Goal: Find specific page/section: Find specific page/section

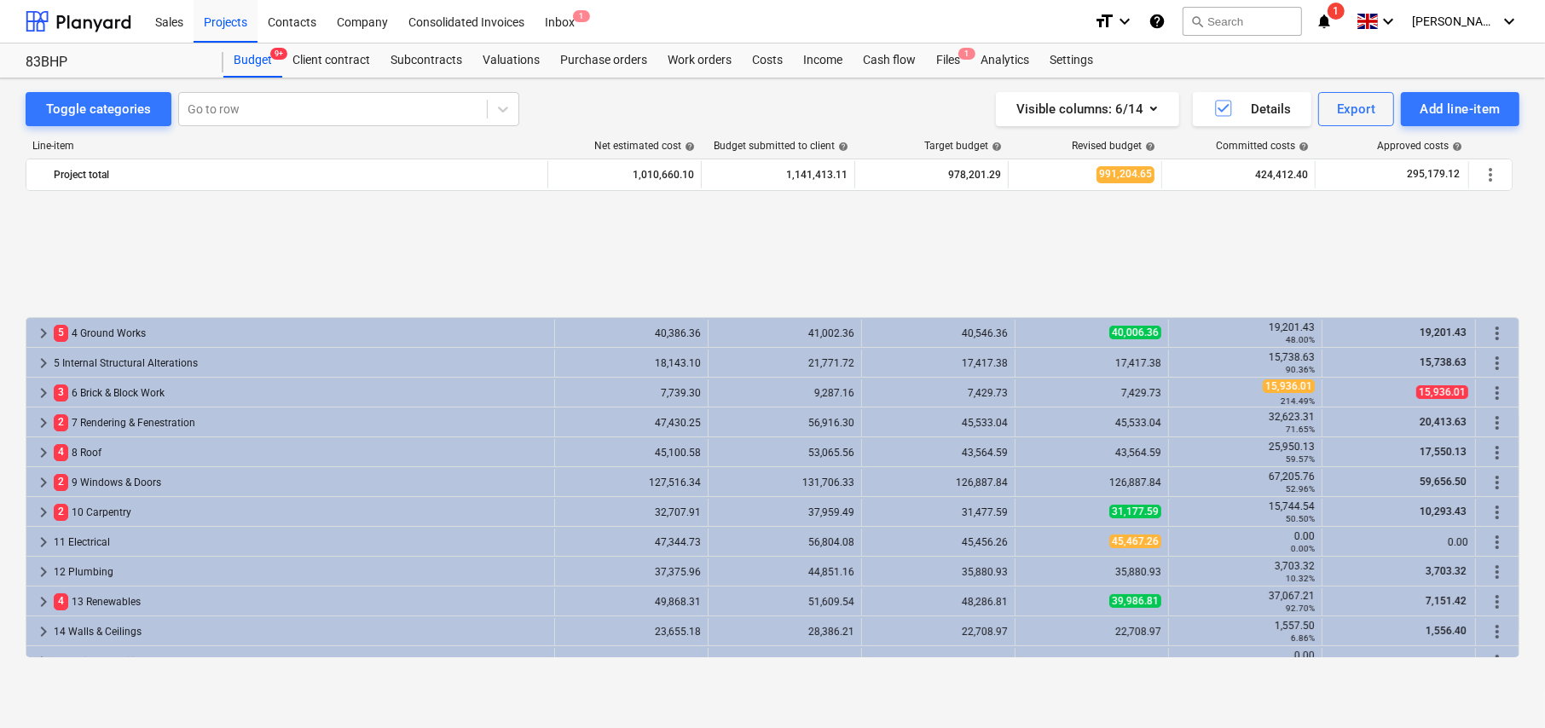
scroll to position [734, 0]
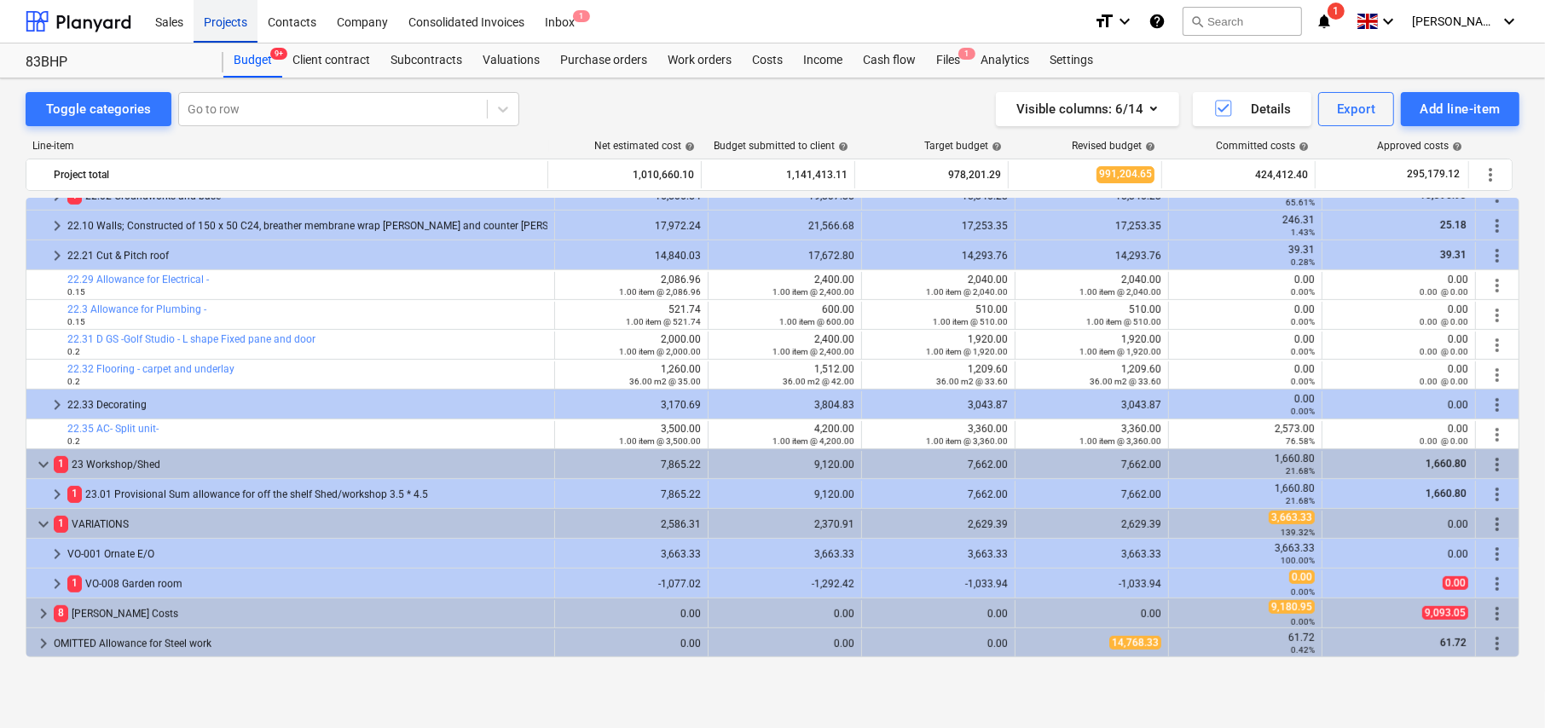
click at [221, 23] on div "Projects" at bounding box center [226, 20] width 64 height 43
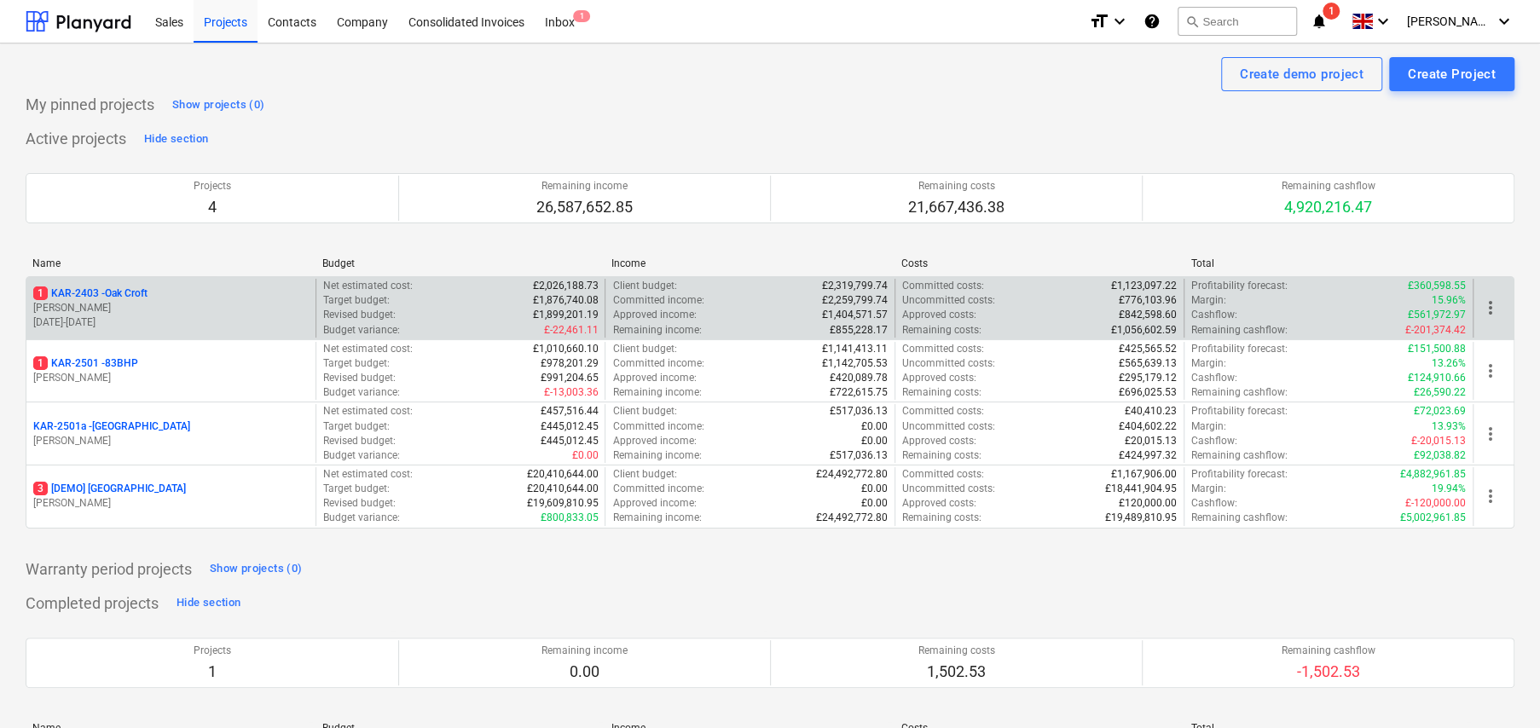
click at [130, 293] on p "1 KAR-2403 - Oak Croft" at bounding box center [90, 293] width 114 height 14
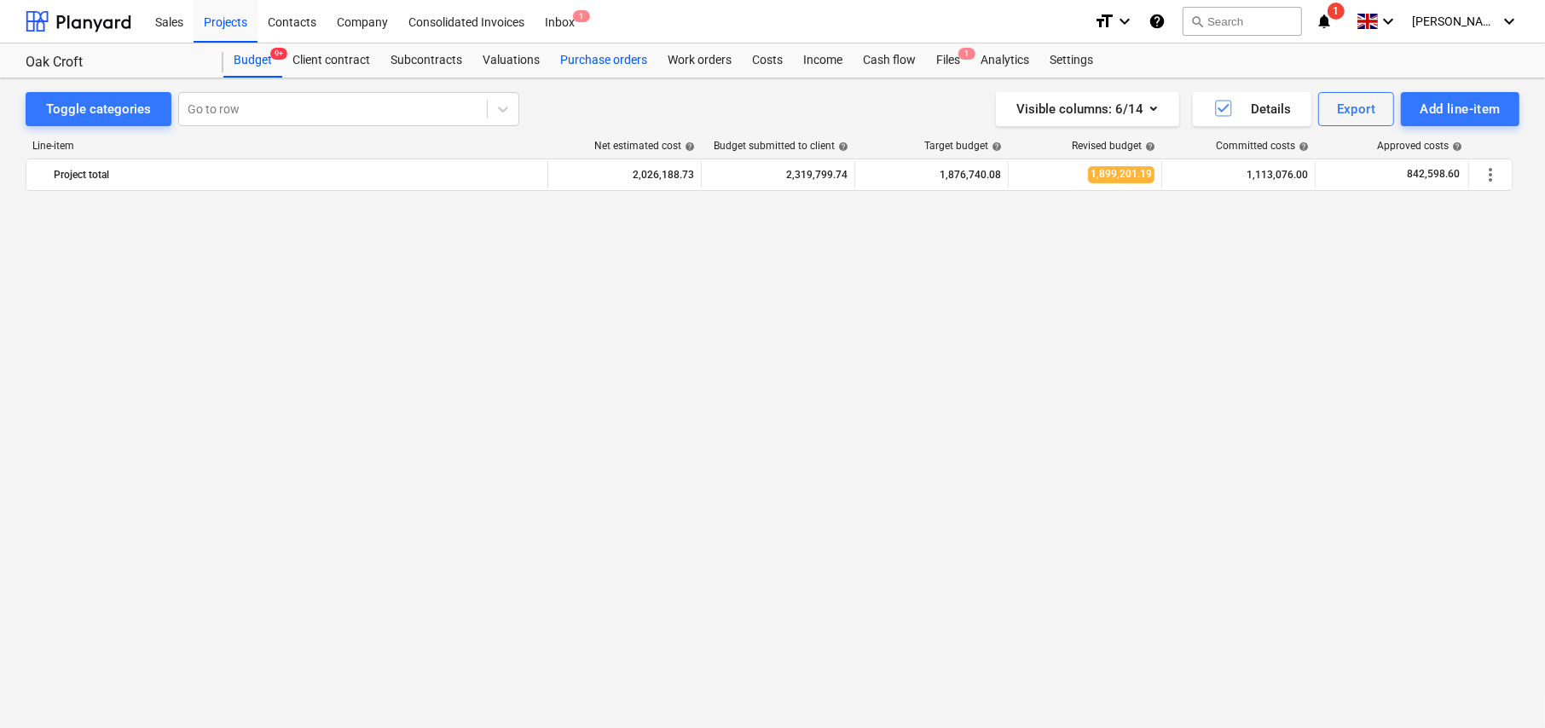
scroll to position [2387, 0]
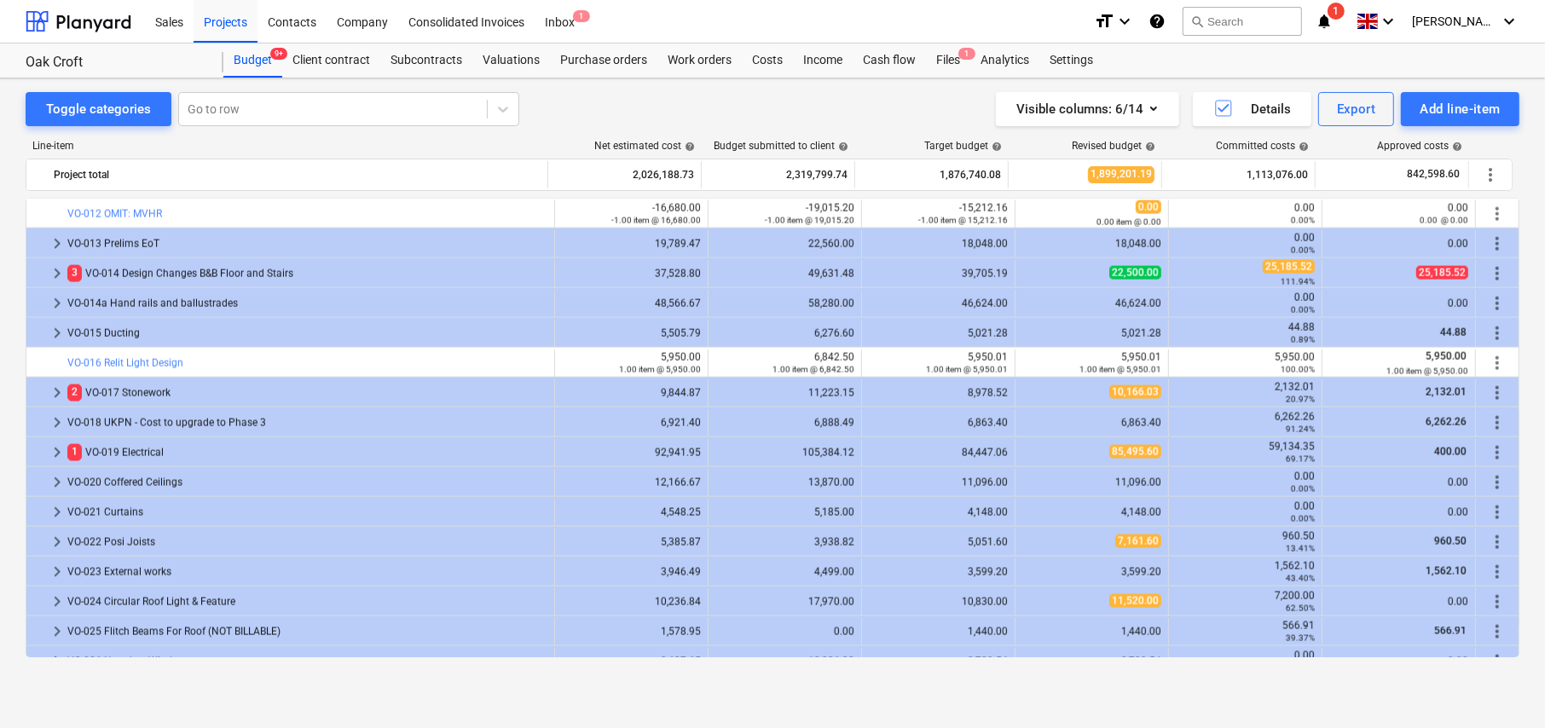
click at [1230, 14] on div "Successfully imported line-items" at bounding box center [1215, 18] width 195 height 20
click at [1239, 24] on div "Successfully imported line-items" at bounding box center [1215, 18] width 195 height 20
click at [296, 26] on div "Contacts" at bounding box center [291, 20] width 69 height 43
click at [221, 23] on div "Projects" at bounding box center [226, 20] width 64 height 43
click at [225, 26] on div "Projects" at bounding box center [226, 20] width 64 height 43
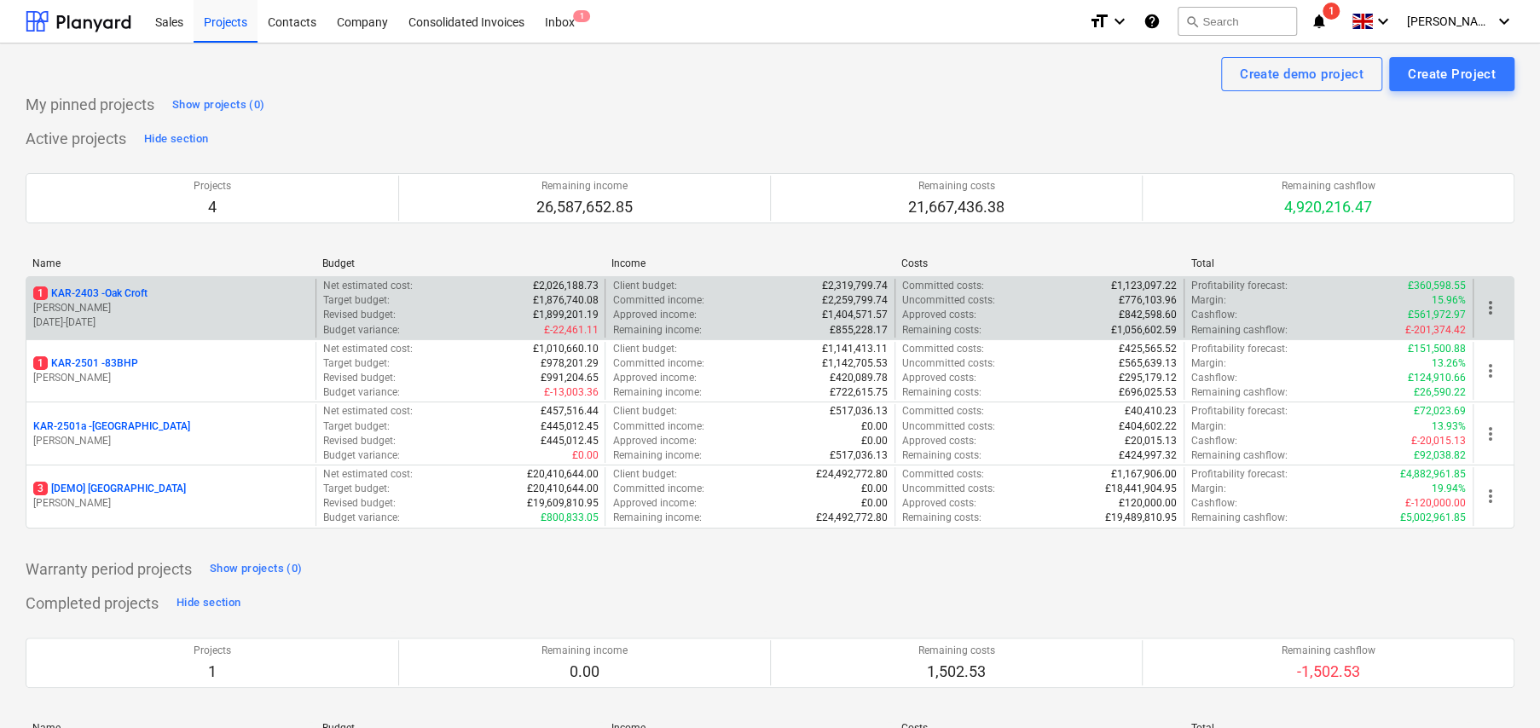
click at [142, 290] on p "1 KAR-2403 - Oak Croft" at bounding box center [90, 293] width 114 height 14
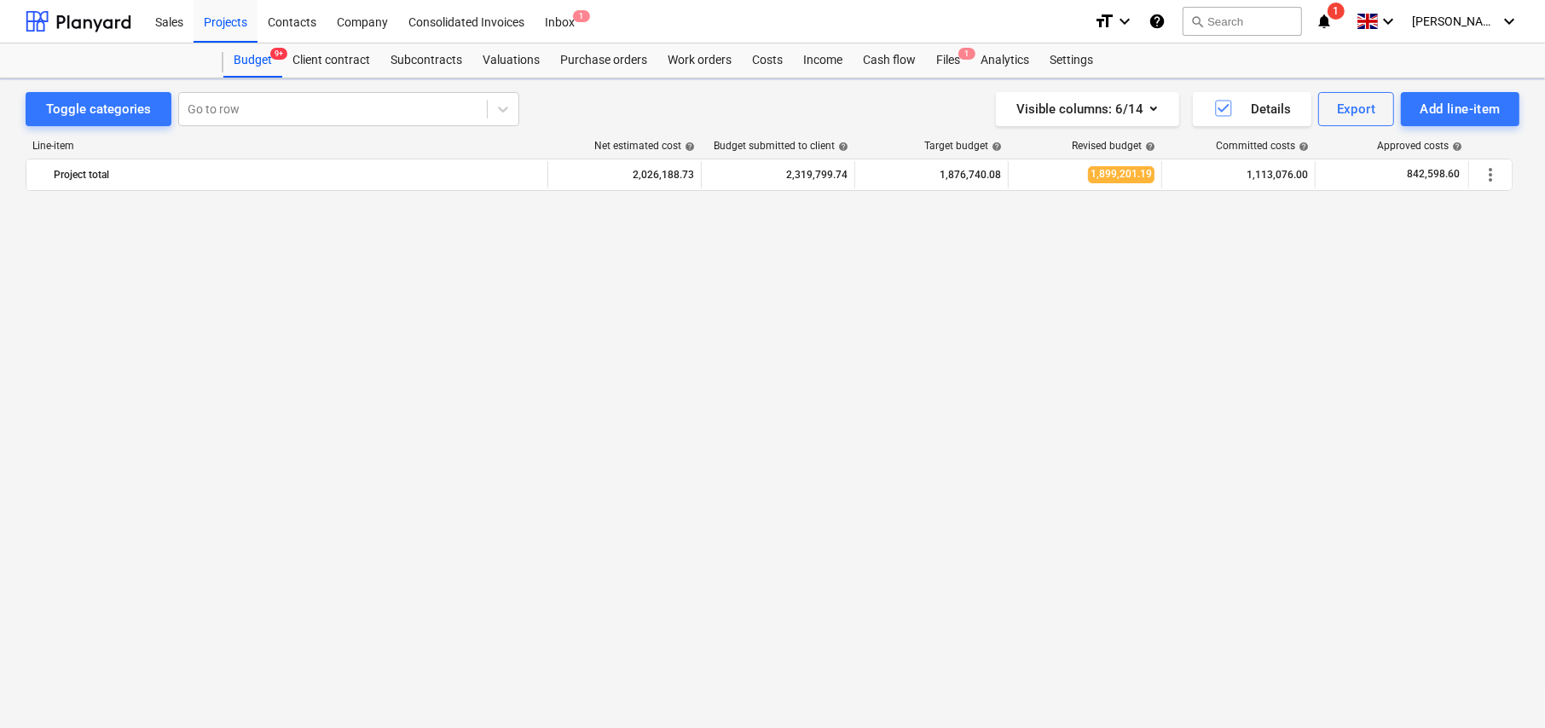
scroll to position [2387, 0]
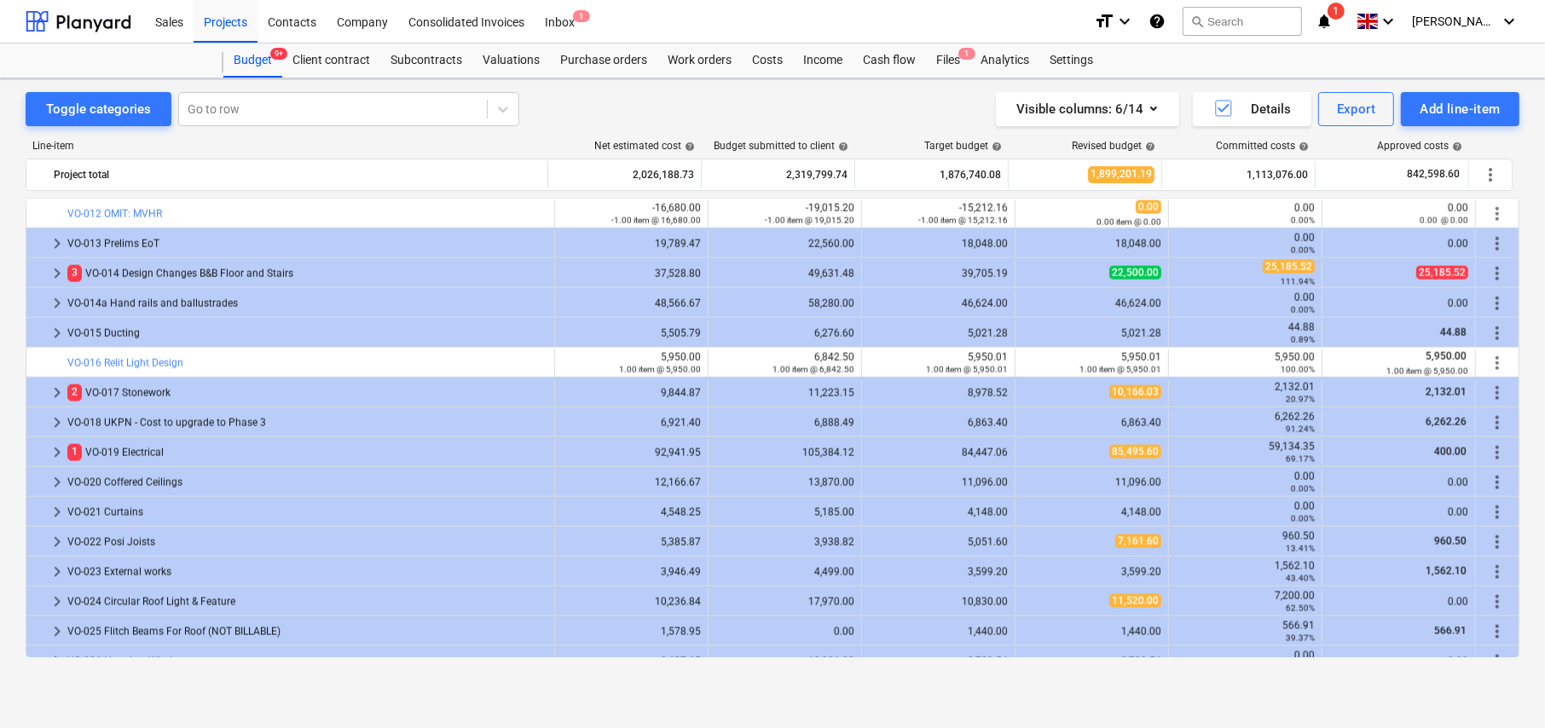
click at [1252, 23] on div "Successfully imported line-items" at bounding box center [1215, 18] width 195 height 20
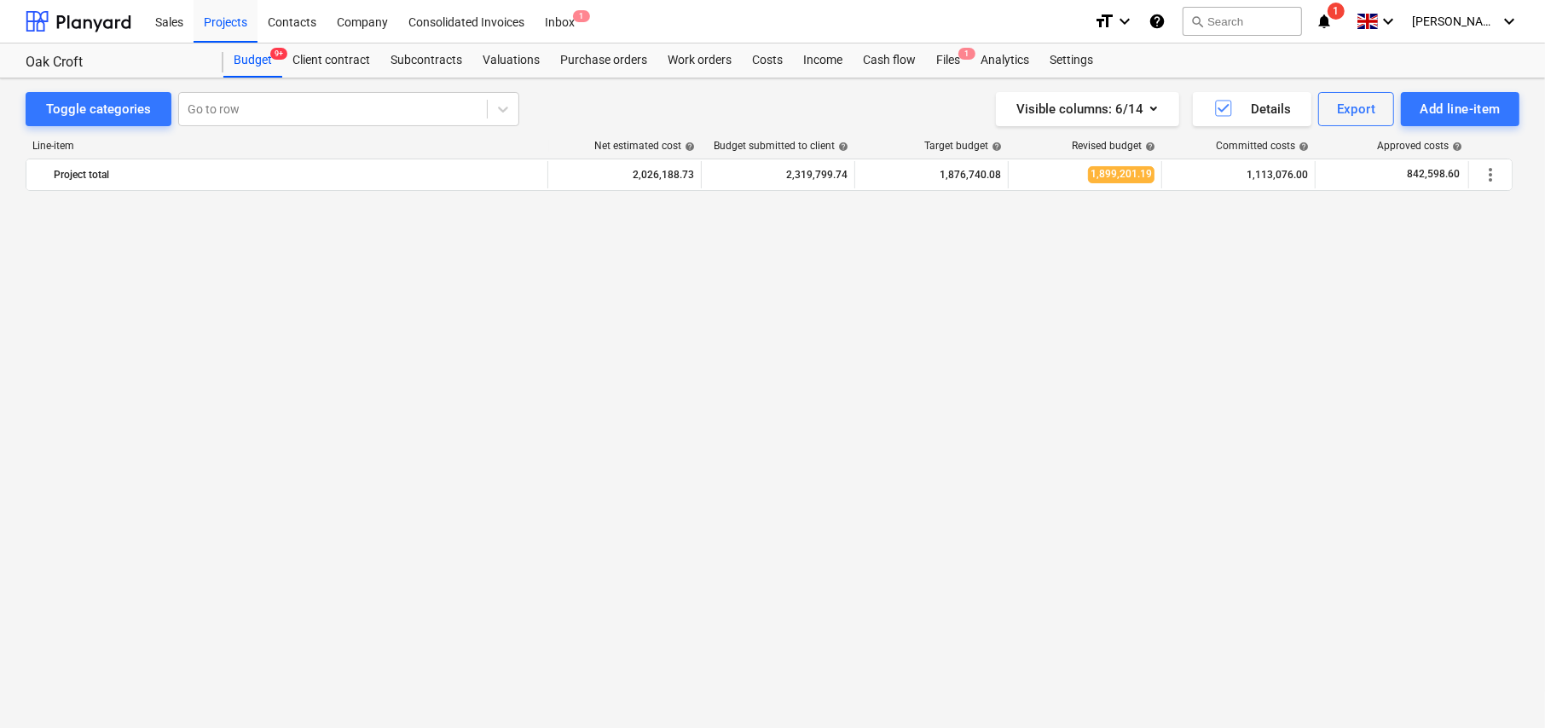
click at [1222, 20] on div "Successfully imported line-items" at bounding box center [1215, 18] width 195 height 20
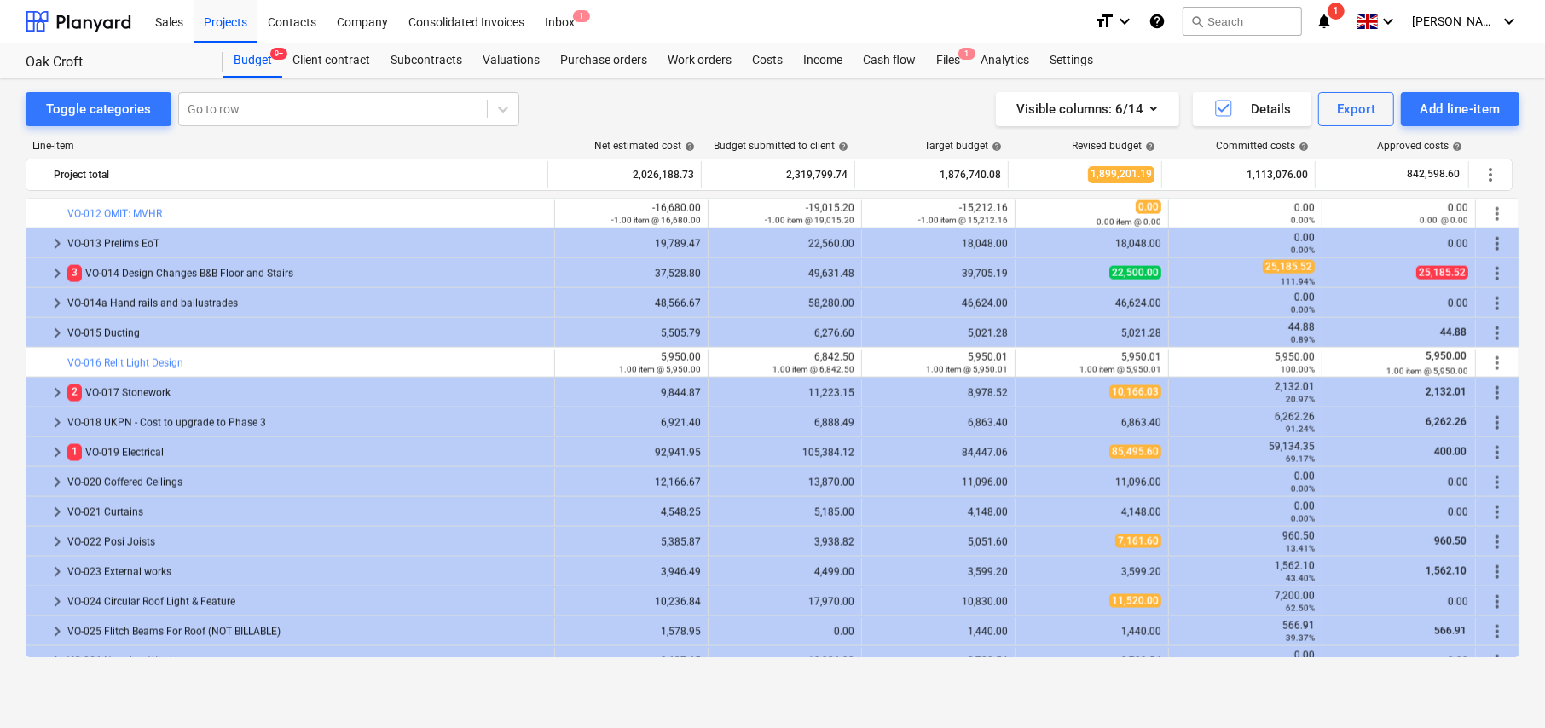
click at [1235, 19] on div "Successfully imported line-items" at bounding box center [1215, 18] width 195 height 20
click at [1220, 20] on div "Successfully imported line-items" at bounding box center [1215, 18] width 195 height 20
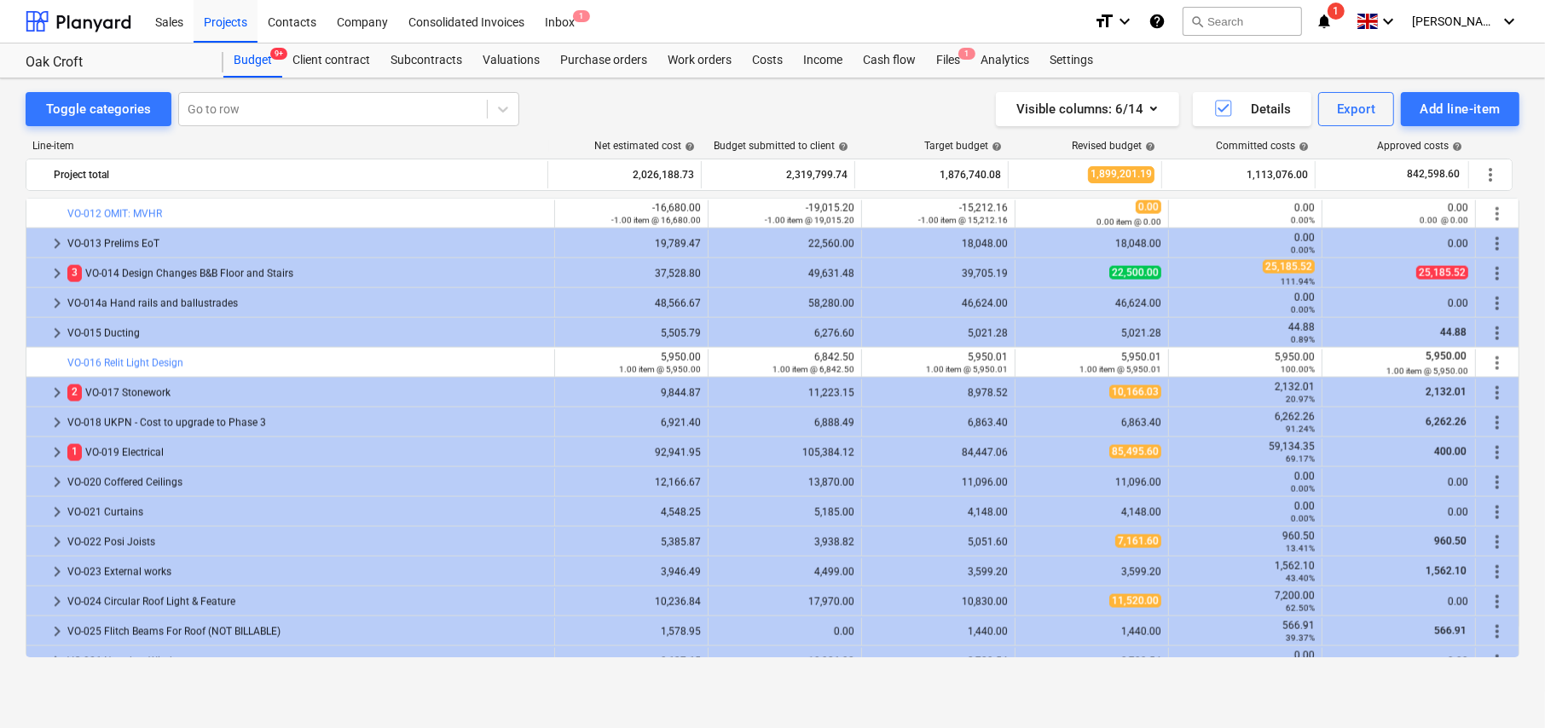
click at [1220, 20] on div "Successfully imported line-items" at bounding box center [1215, 18] width 195 height 20
drag, startPoint x: 1220, startPoint y: 20, endPoint x: 1028, endPoint y: 22, distance: 191.8
click at [1219, 20] on div "Successfully imported line-items" at bounding box center [1215, 18] width 195 height 20
click at [425, 59] on div "Subcontracts" at bounding box center [426, 60] width 92 height 34
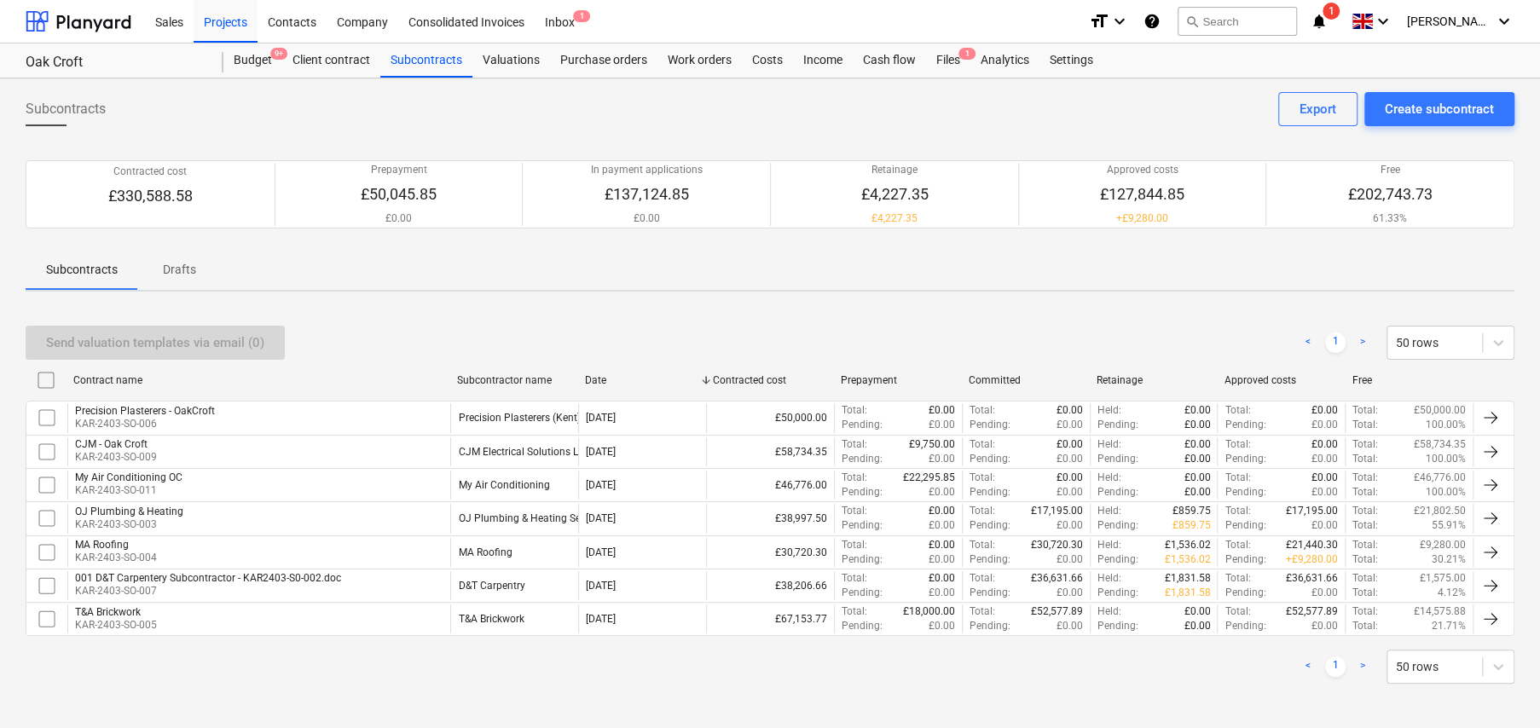
click at [1235, 21] on div "Successfully imported line-items" at bounding box center [1210, 18] width 195 height 20
click at [1234, 25] on div "Successfully imported line-items" at bounding box center [1210, 18] width 195 height 20
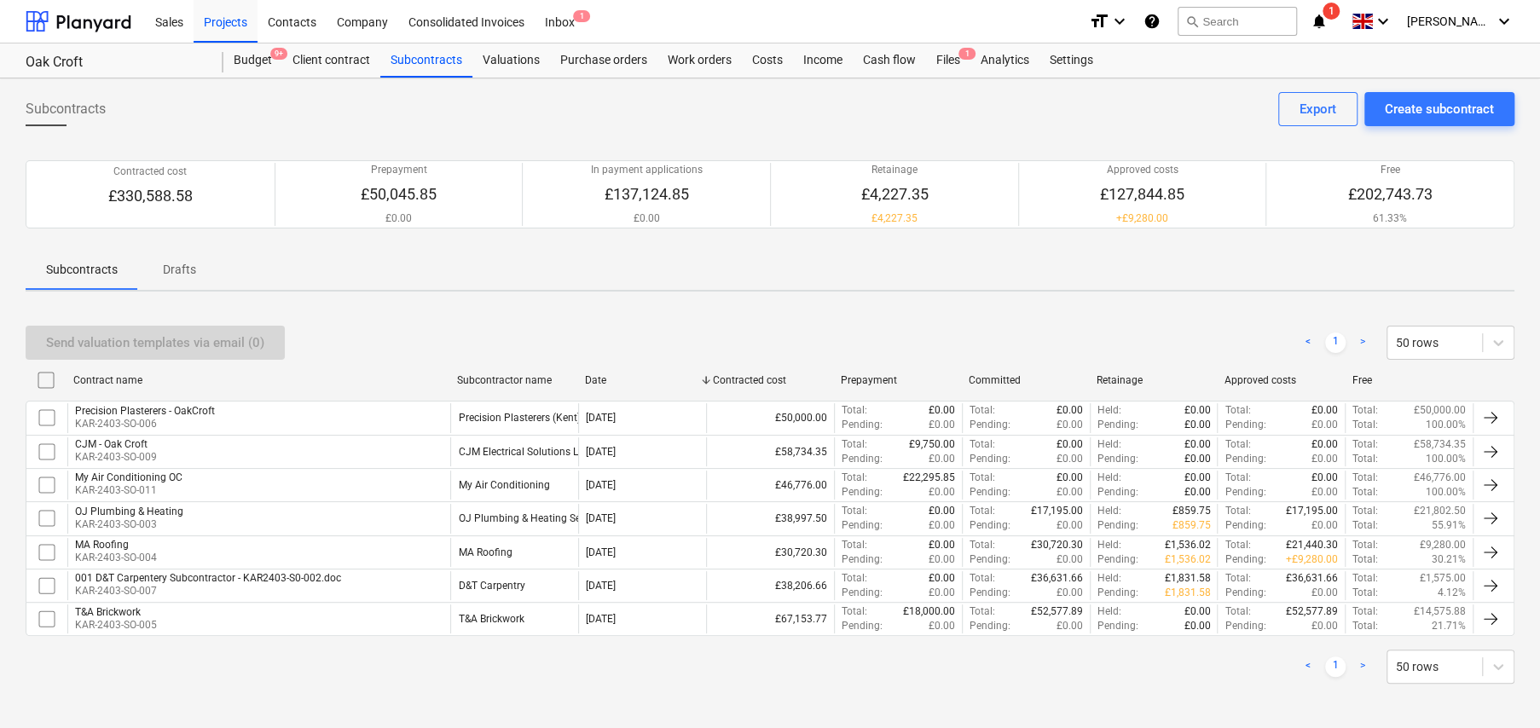
click at [1234, 25] on div "Successfully imported line-items" at bounding box center [1210, 18] width 195 height 20
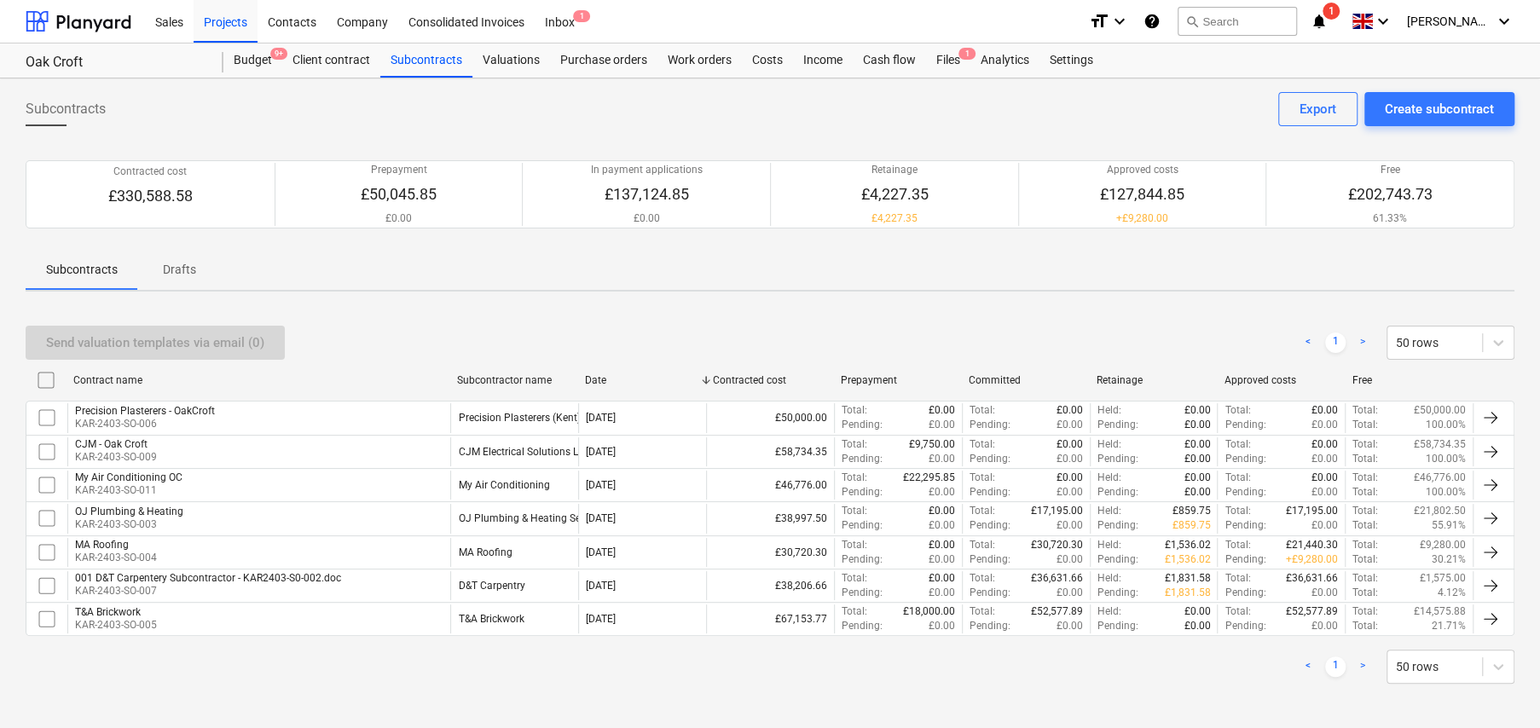
click at [1234, 25] on div "Successfully imported line-items" at bounding box center [1210, 18] width 195 height 20
click at [1211, 15] on div "Successfully imported line-items" at bounding box center [1210, 18] width 195 height 20
click at [1211, 24] on div "Successfully imported line-items" at bounding box center [1210, 18] width 195 height 20
click at [1234, 22] on div "Successfully imported line-items" at bounding box center [1210, 18] width 195 height 20
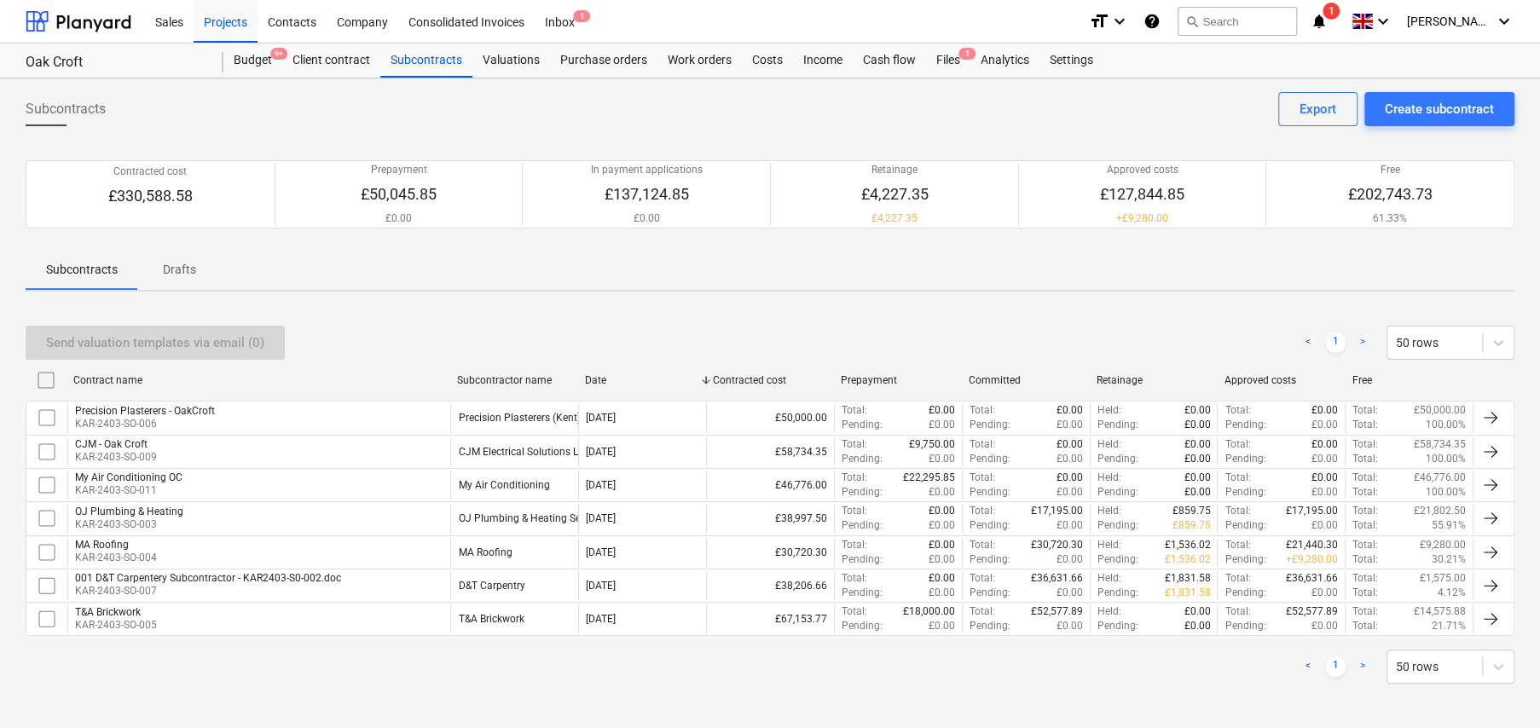
click at [1234, 22] on div "Successfully imported line-items" at bounding box center [1210, 18] width 195 height 20
click at [573, 59] on div "Purchase orders" at bounding box center [603, 60] width 107 height 34
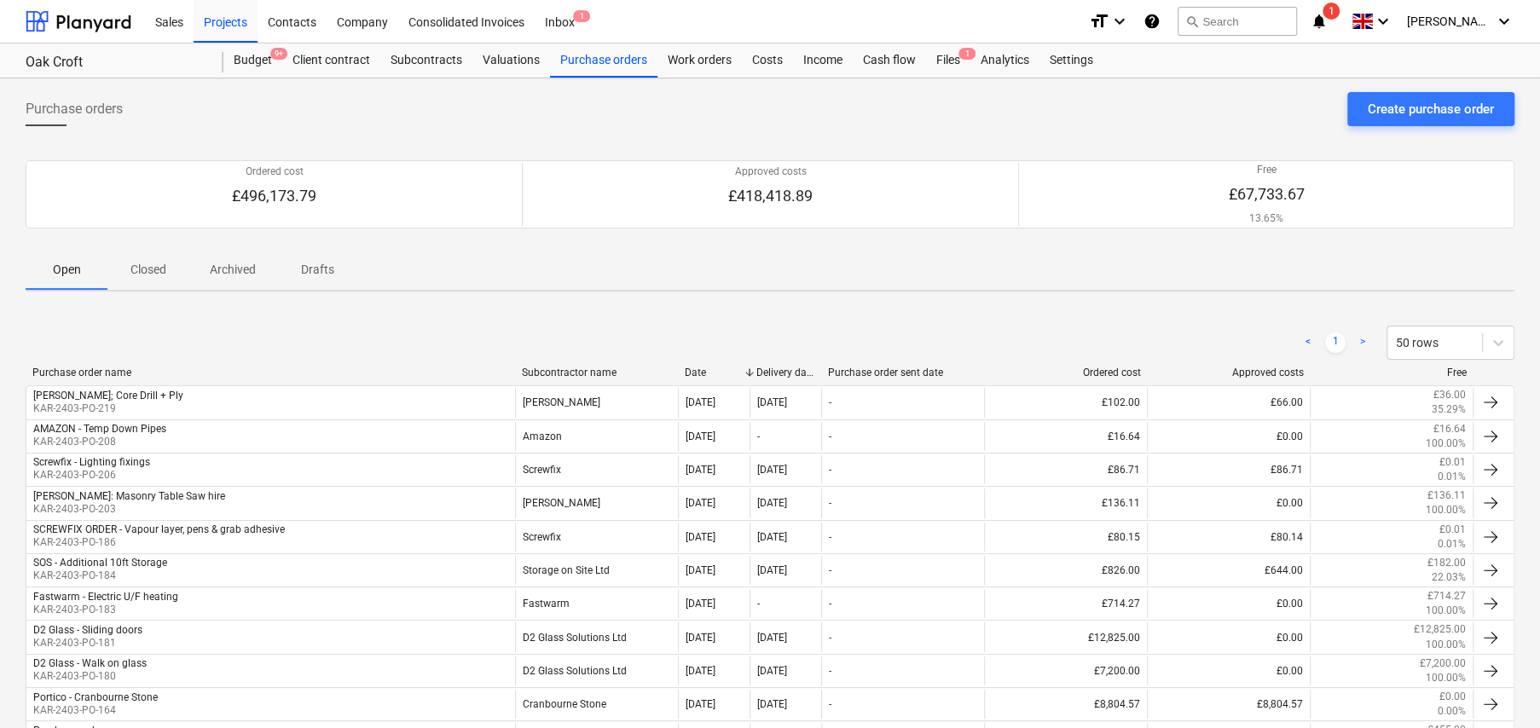
click at [139, 269] on p "Closed" at bounding box center [148, 270] width 41 height 18
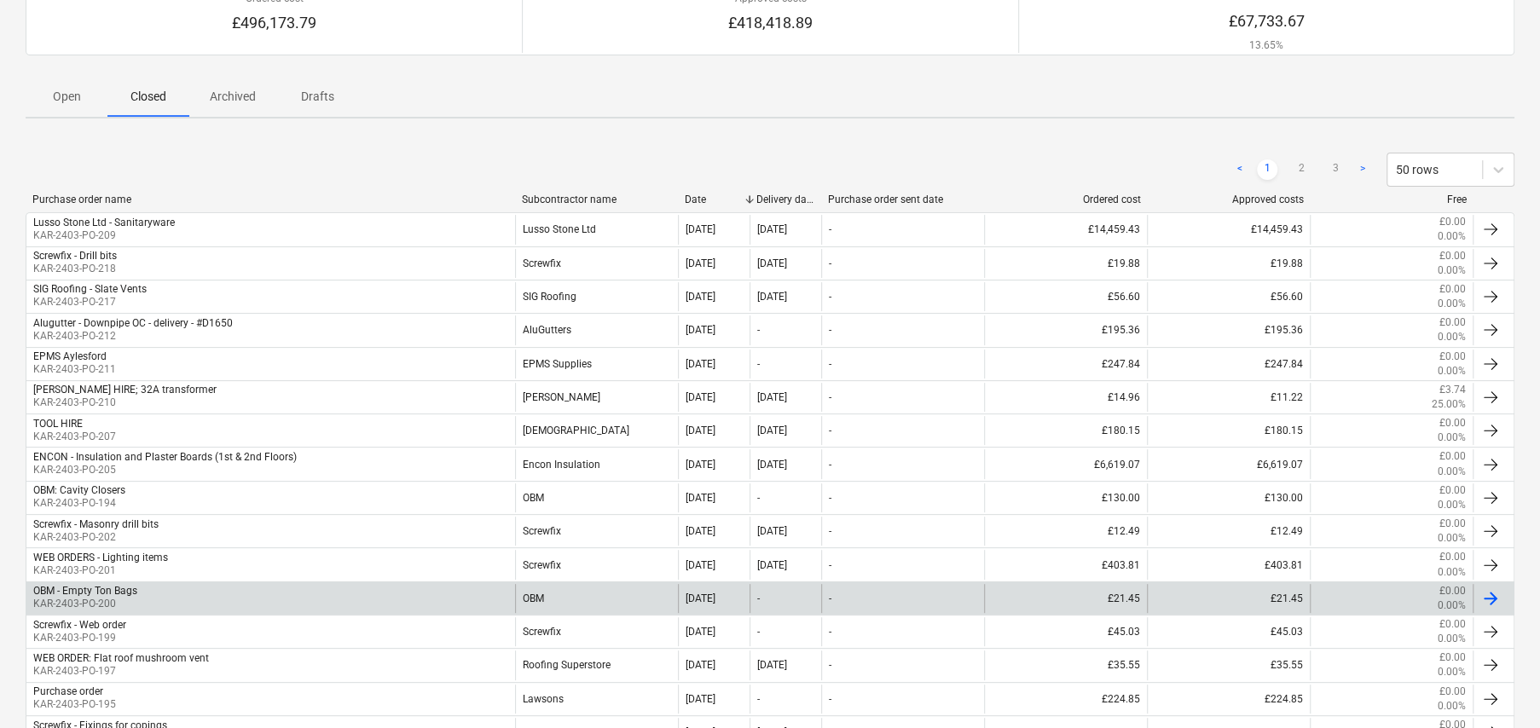
scroll to position [171, 0]
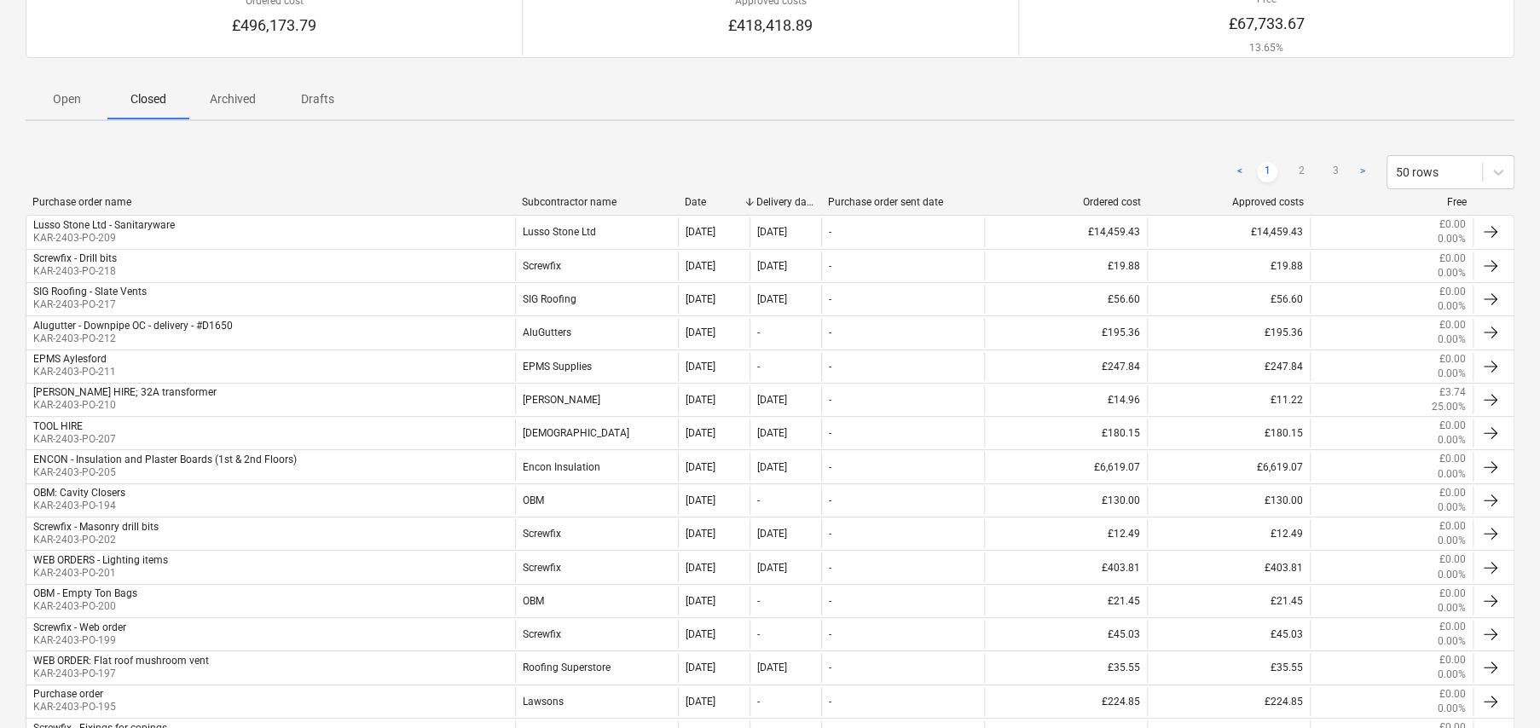
click at [56, 101] on p "Open" at bounding box center [66, 99] width 41 height 18
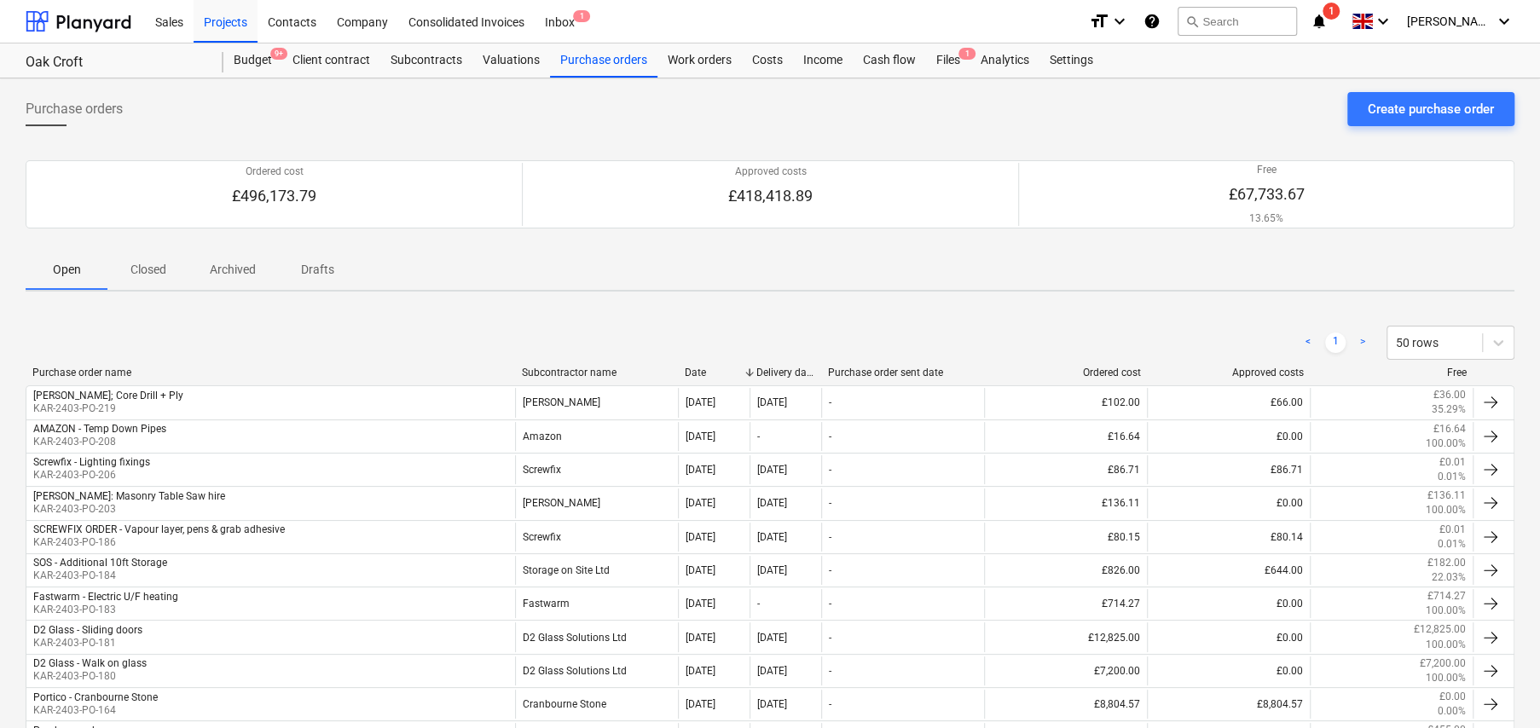
click at [1235, 25] on div "Successfully imported line-items" at bounding box center [1210, 18] width 195 height 20
click at [142, 268] on p "Closed" at bounding box center [148, 270] width 41 height 18
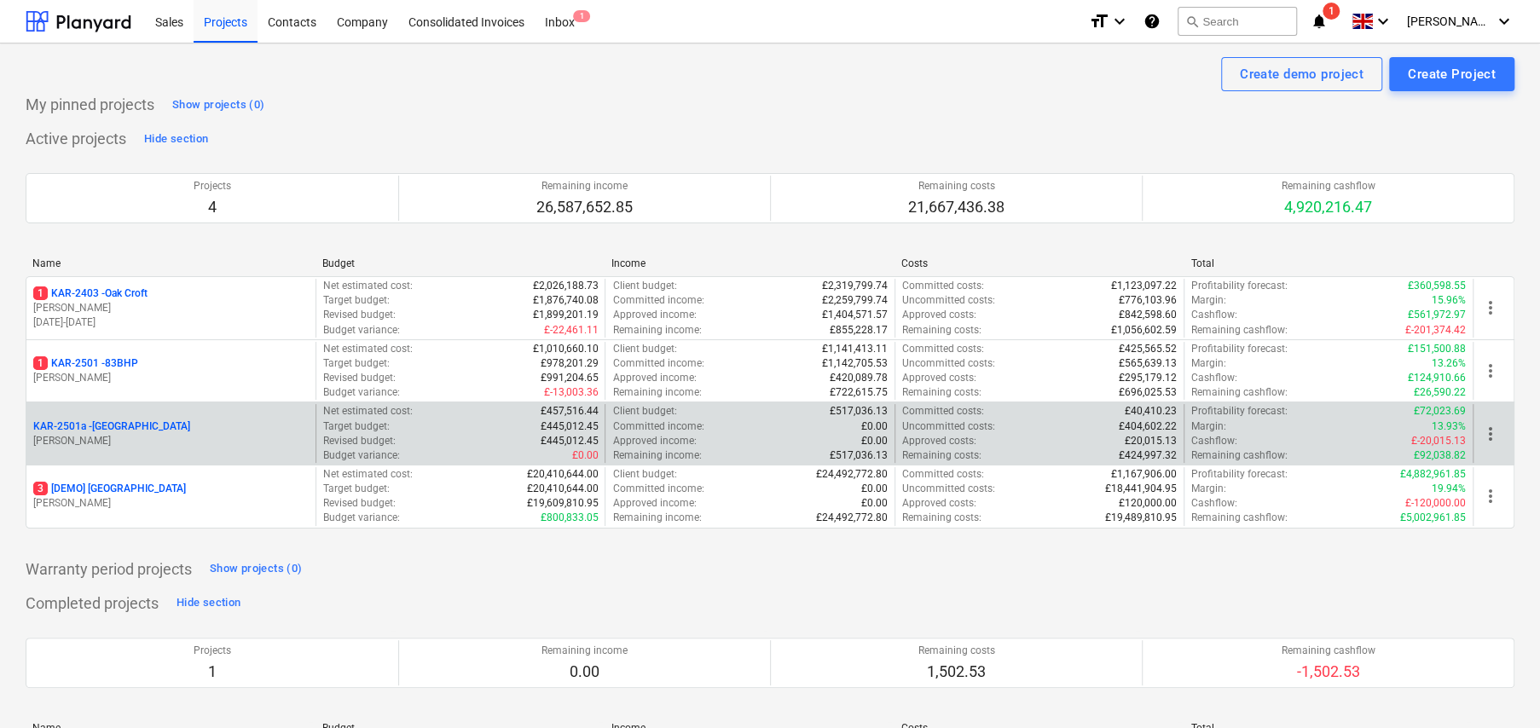
click at [148, 429] on p "KAR-2501a - Little Barn Field" at bounding box center [111, 426] width 157 height 14
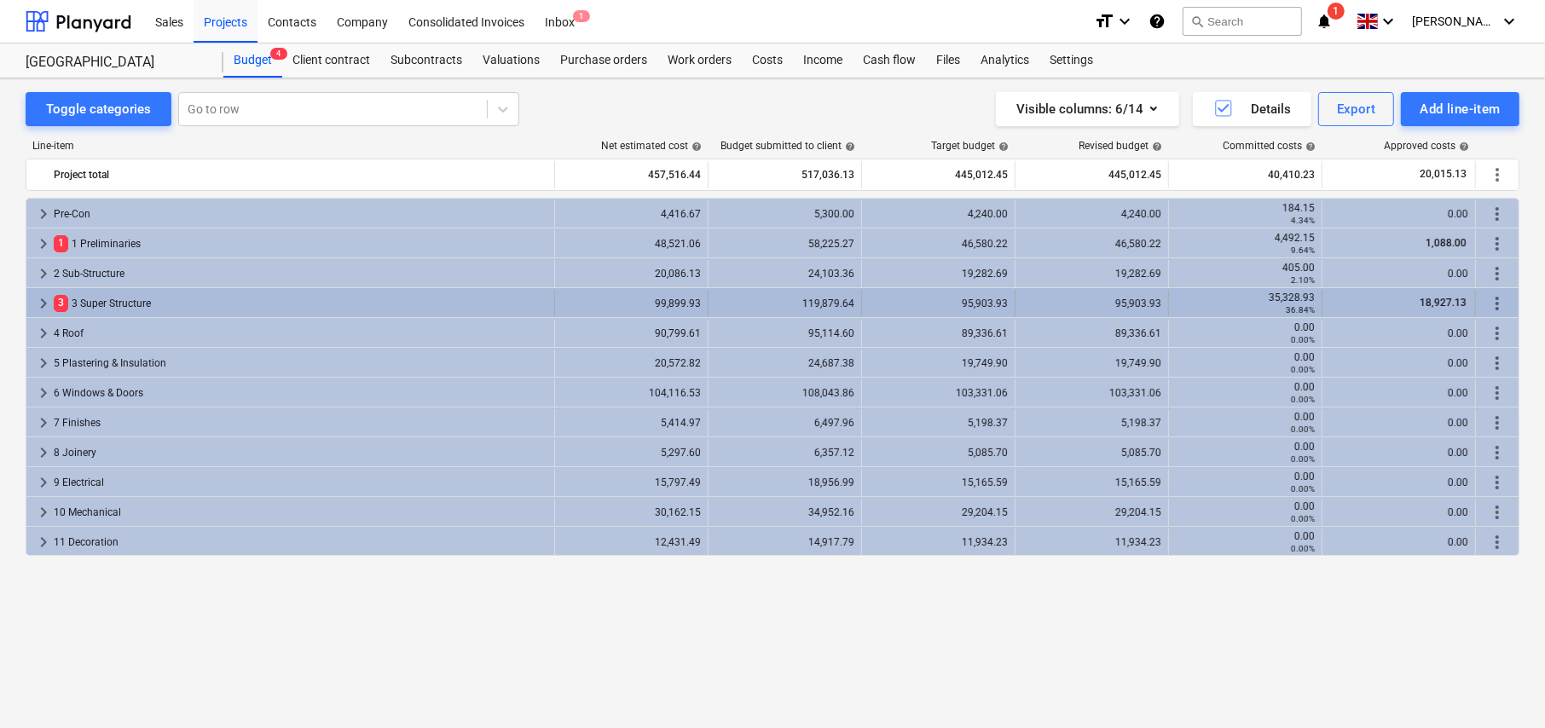
click at [40, 303] on span "keyboard_arrow_right" at bounding box center [43, 303] width 20 height 20
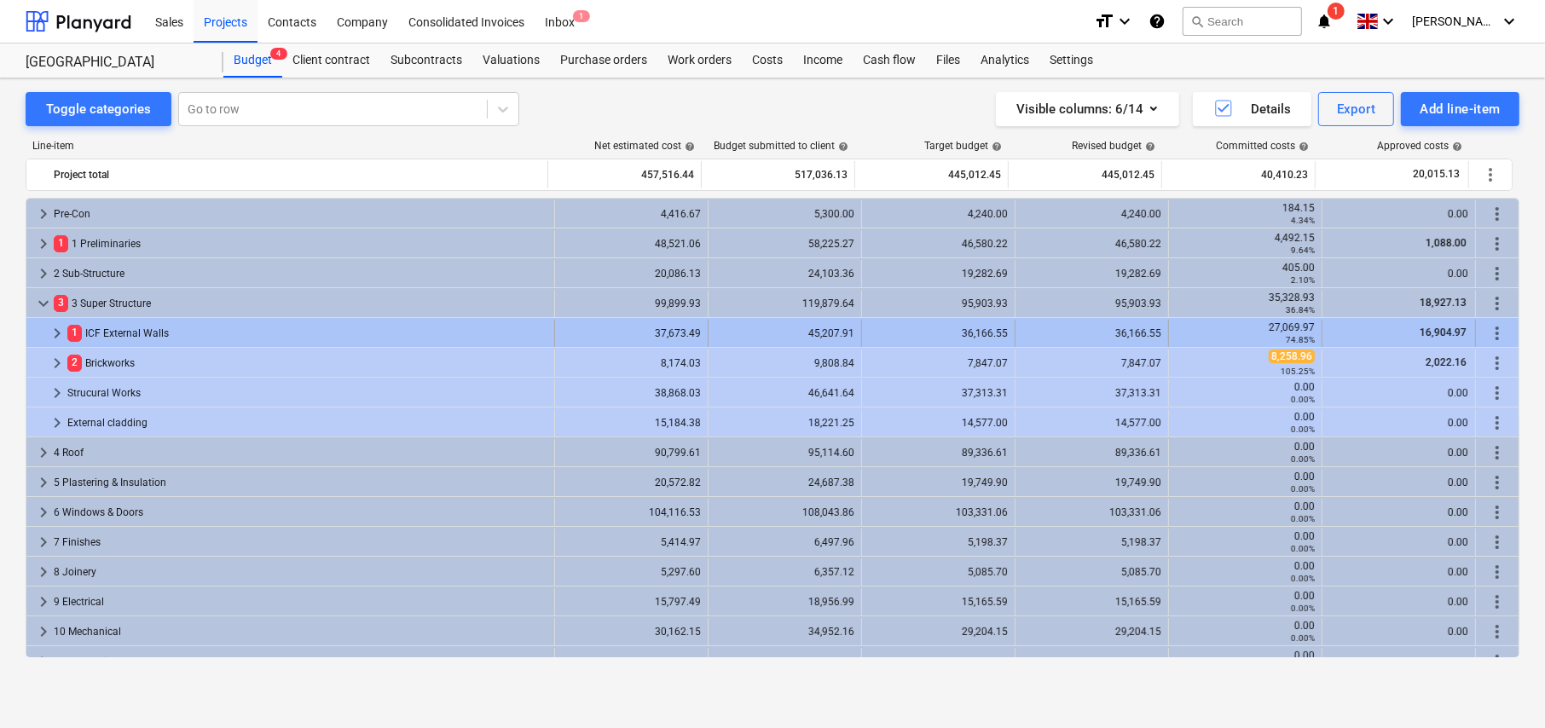
click at [51, 334] on span "keyboard_arrow_right" at bounding box center [57, 333] width 20 height 20
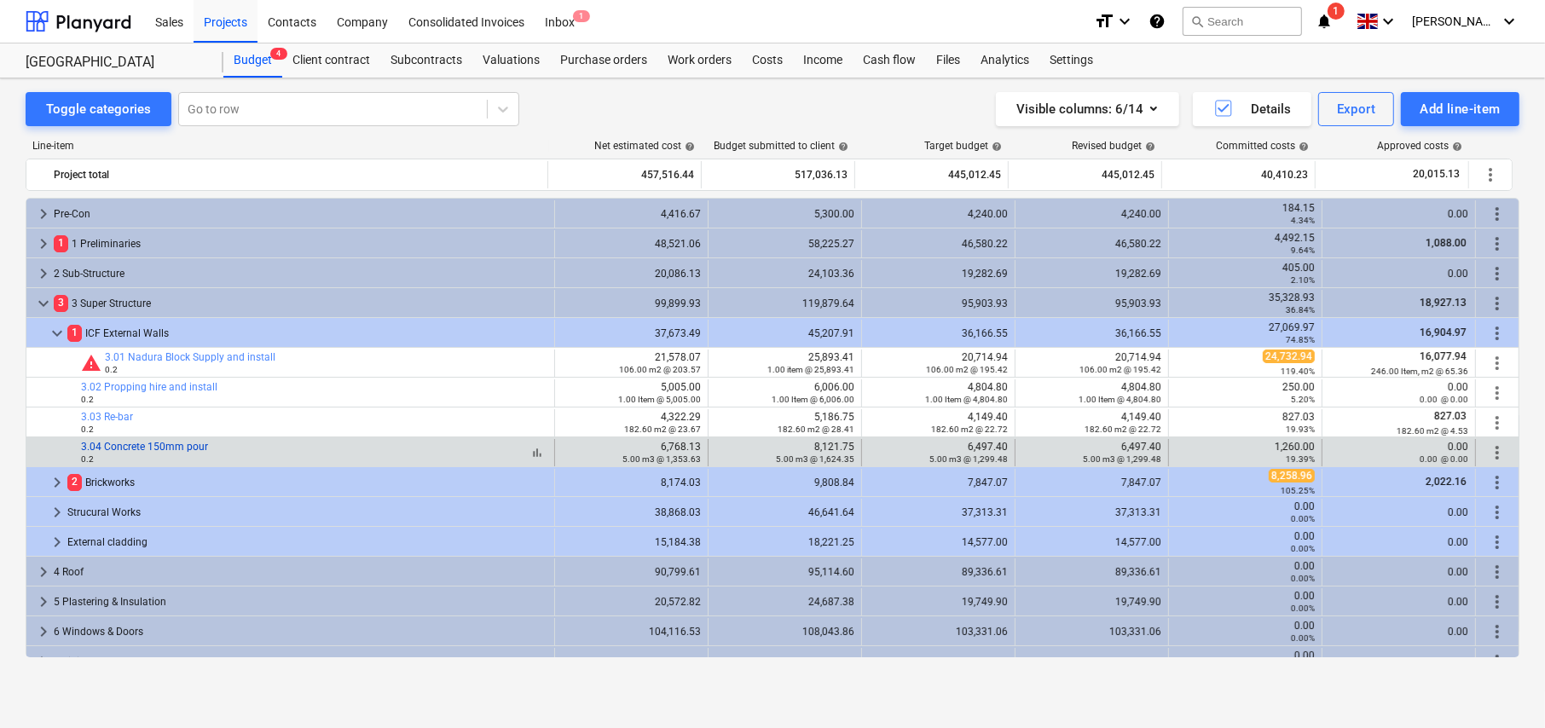
click at [164, 446] on link "3.04 Concrete 150mm pour" at bounding box center [144, 447] width 127 height 12
